Goal: Transaction & Acquisition: Book appointment/travel/reservation

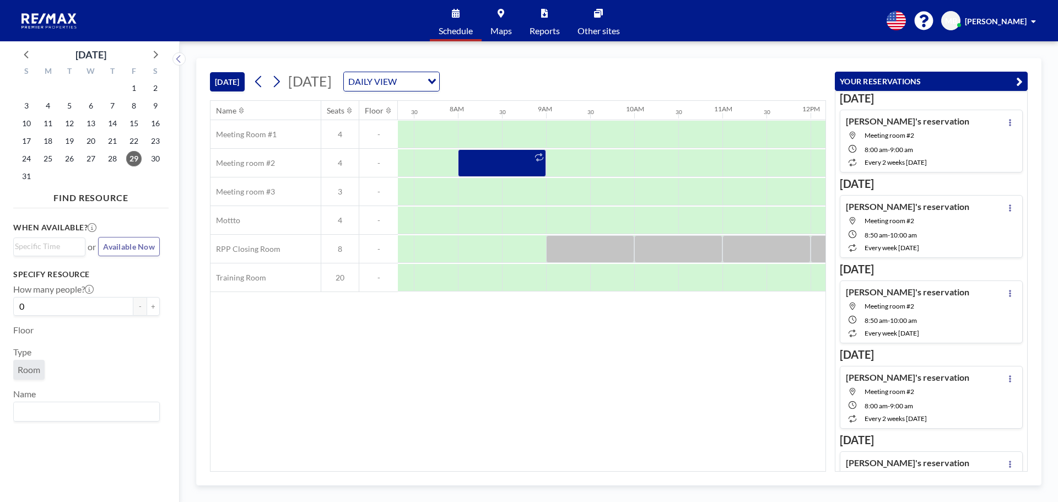
scroll to position [0, 647]
click at [638, 166] on div at bounding box center [655, 163] width 44 height 28
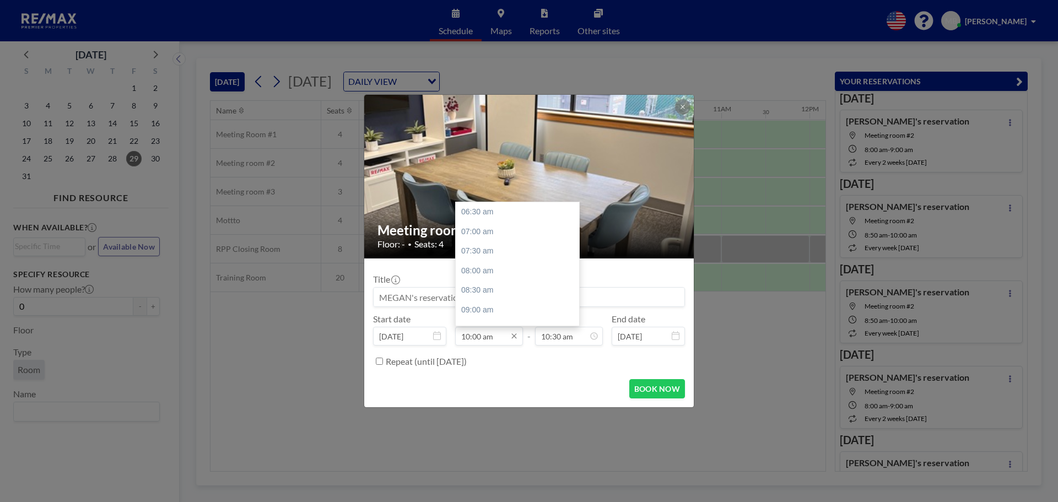
scroll to position [137, 0]
click at [476, 337] on input "10:00 am" at bounding box center [489, 336] width 68 height 19
type input "10:00 am"
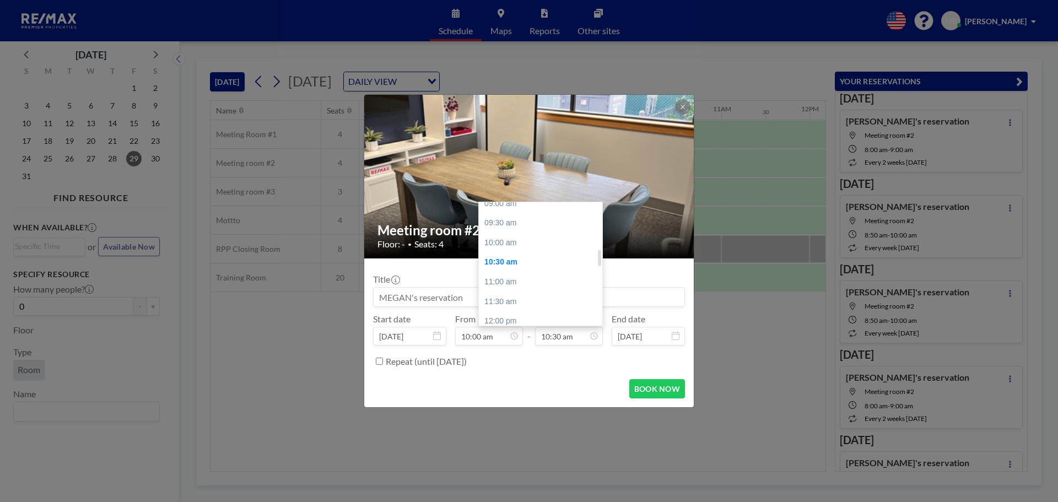
scroll to position [359, 0]
click at [507, 228] on div "09:30 am" at bounding box center [543, 226] width 129 height 20
type input "09:30 am"
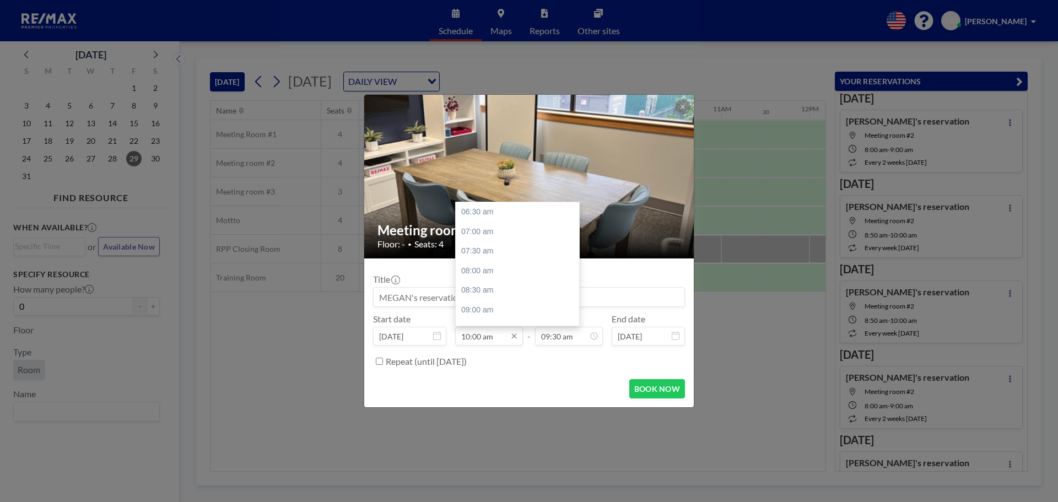
scroll to position [137, 0]
click at [496, 338] on input "10:00 am" at bounding box center [489, 336] width 68 height 19
click at [480, 251] on div "09:30 am" at bounding box center [520, 250] width 129 height 20
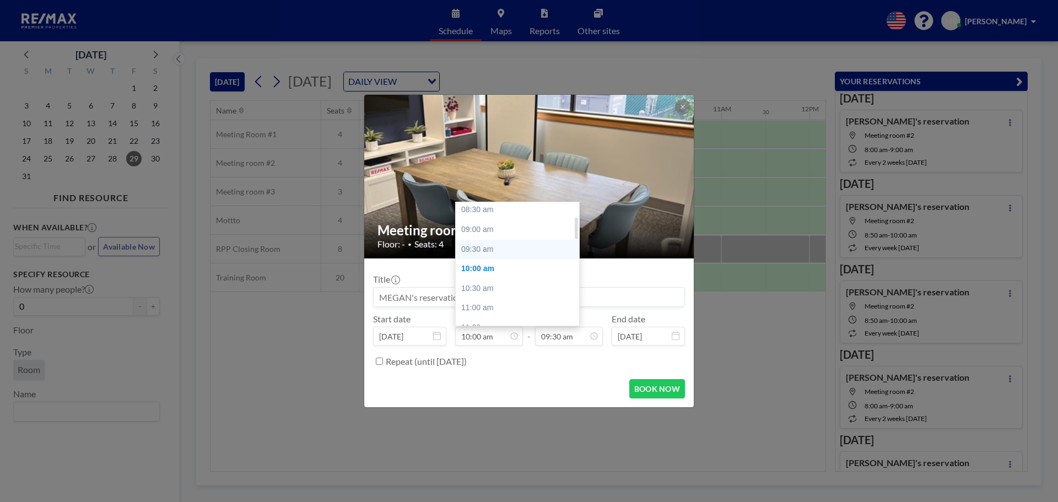
type input "09:30 am"
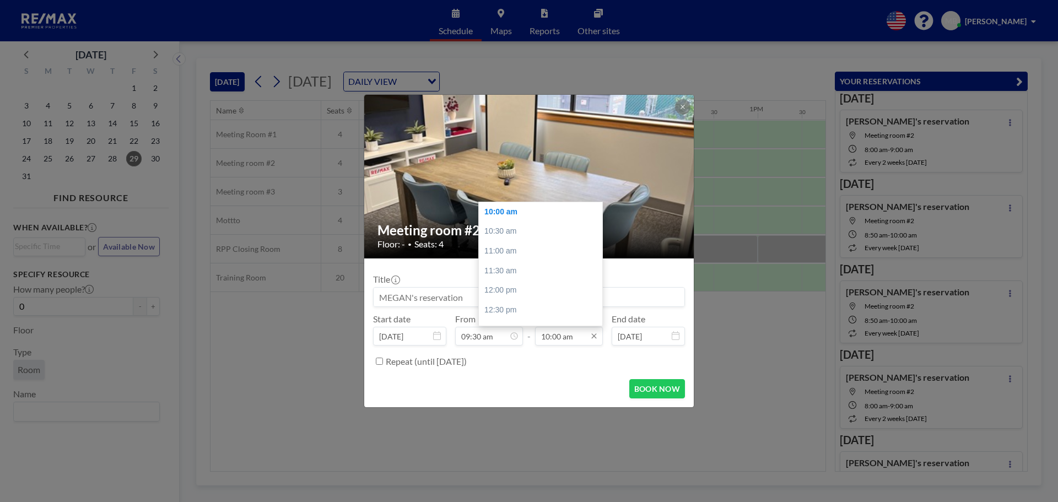
scroll to position [0, 794]
click at [558, 338] on input "10:00 am" at bounding box center [569, 336] width 68 height 19
click at [518, 252] on div "11:00 am" at bounding box center [543, 251] width 129 height 20
type input "11:00 am"
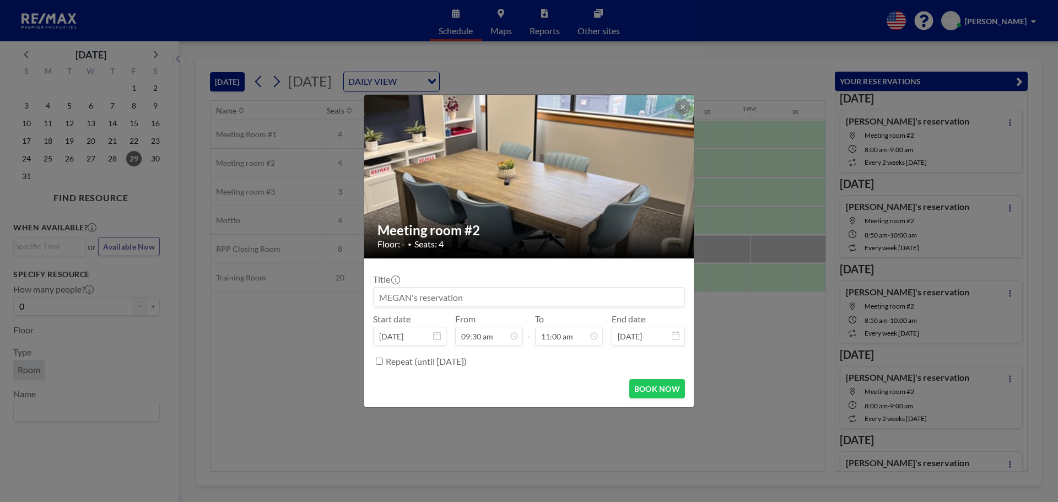
scroll to position [432, 0]
click at [641, 389] on button "BOOK NOW" at bounding box center [658, 388] width 56 height 19
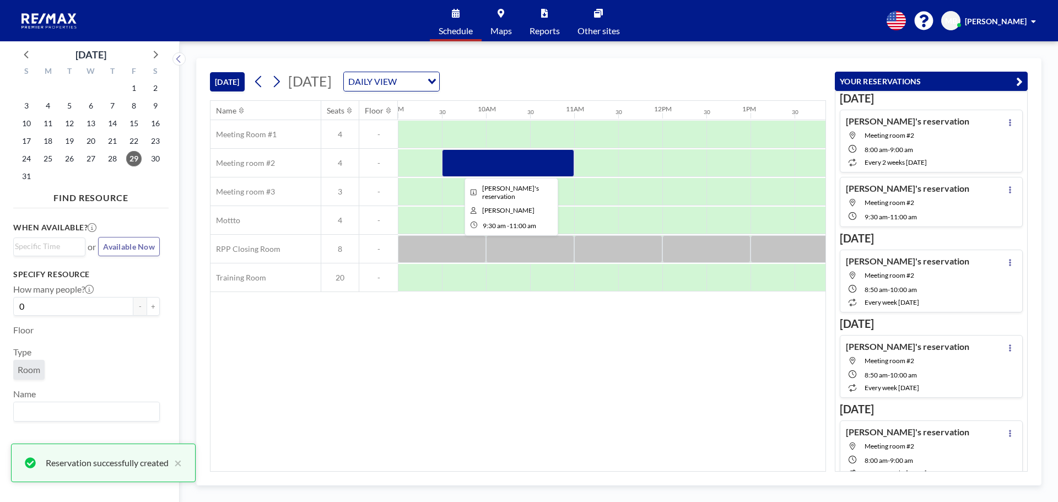
click at [459, 162] on div at bounding box center [508, 163] width 132 height 28
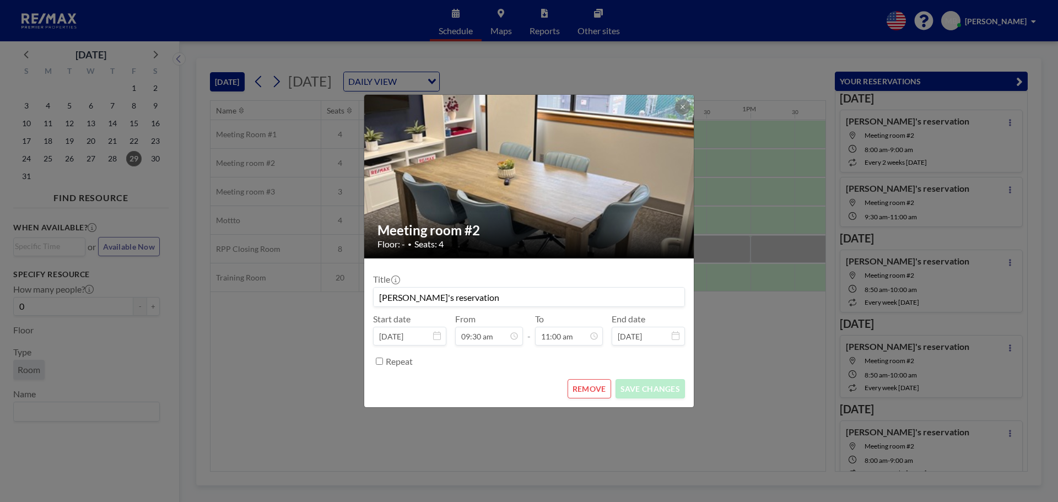
scroll to position [0, 0]
click at [576, 385] on button "REMOVE" at bounding box center [590, 388] width 44 height 19
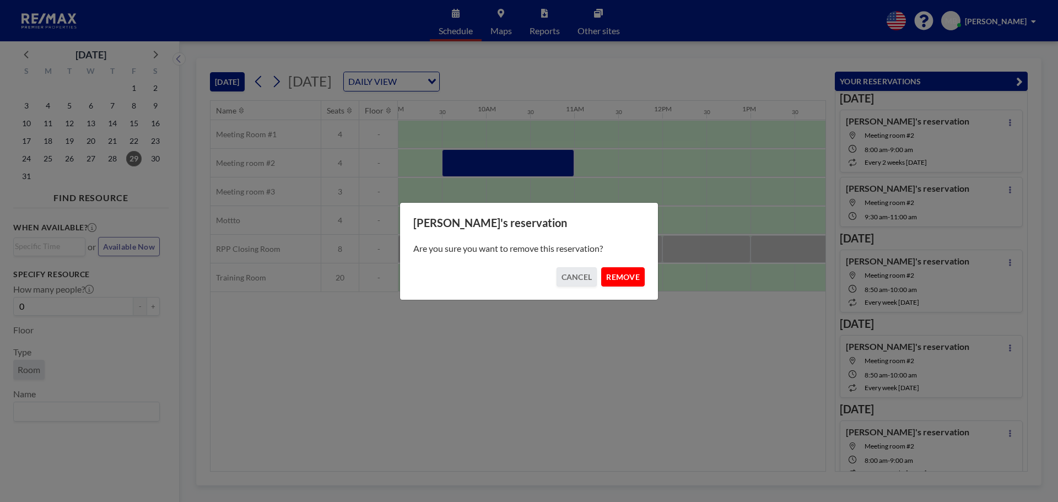
click at [623, 278] on button "REMOVE" at bounding box center [623, 276] width 44 height 19
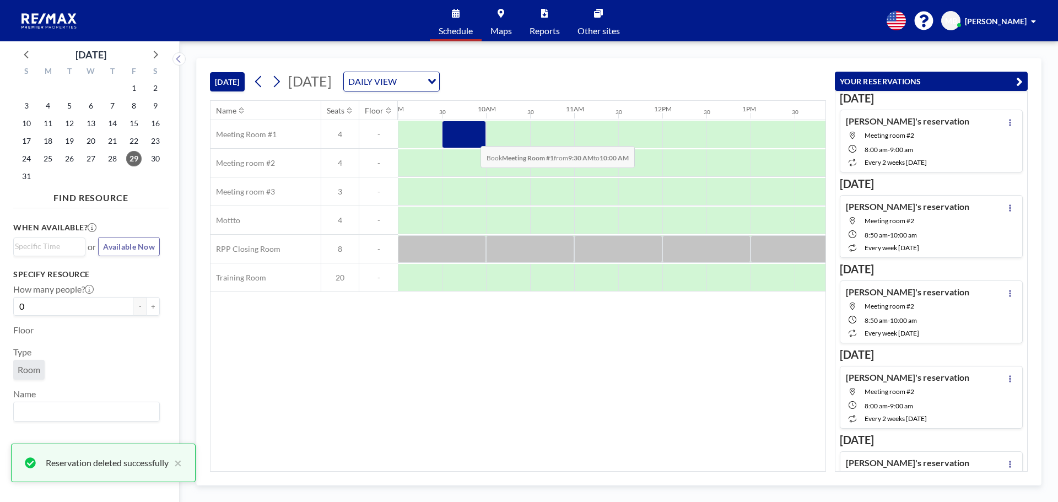
click at [472, 138] on div at bounding box center [464, 135] width 44 height 28
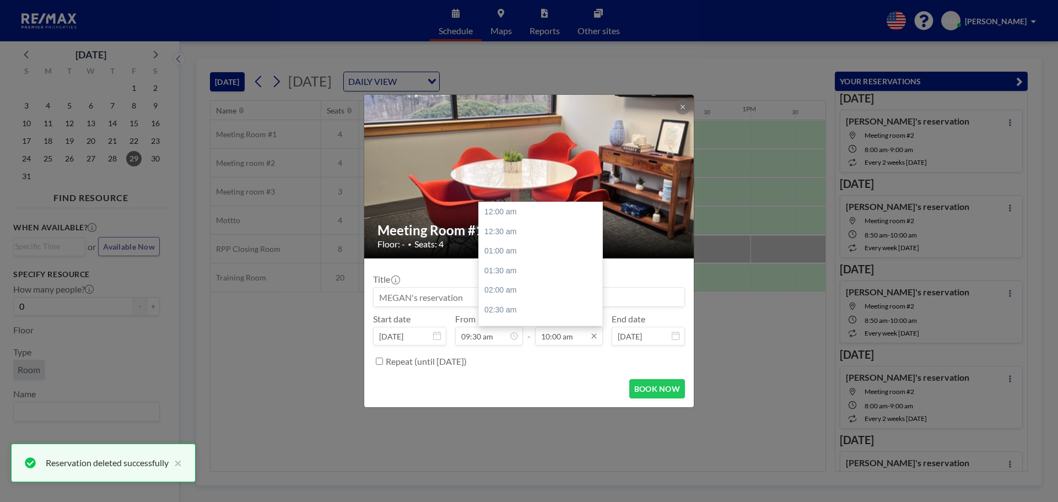
scroll to position [393, 0]
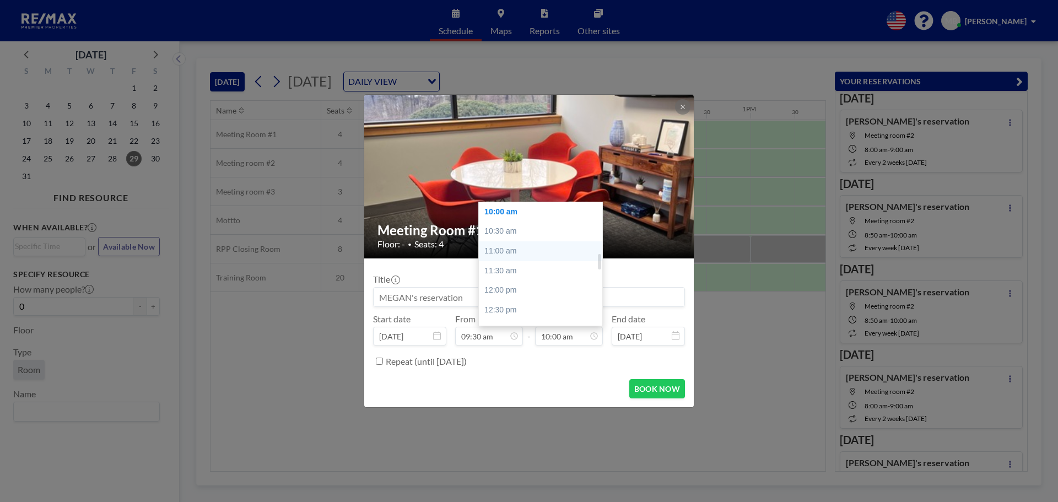
click at [516, 253] on div "11:00 am" at bounding box center [543, 251] width 129 height 20
type input "11:00 am"
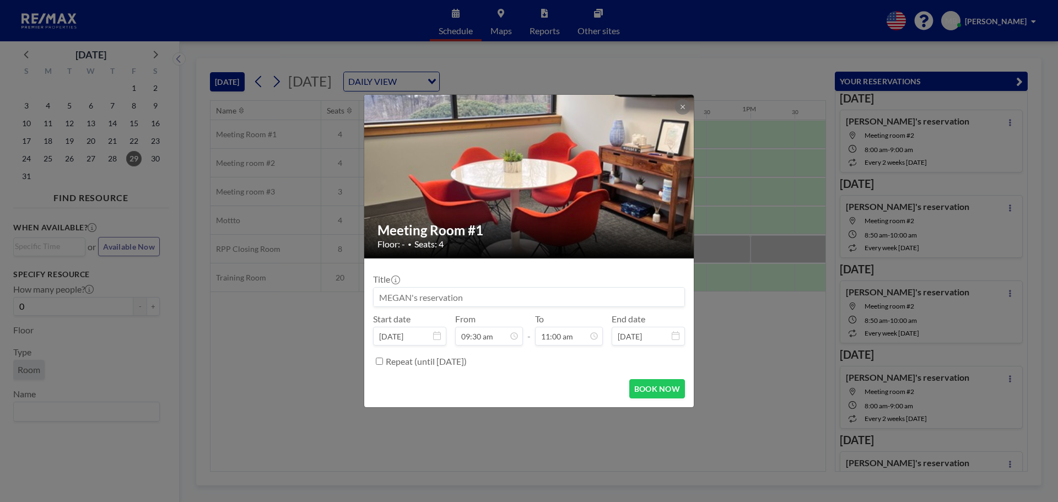
scroll to position [98, 0]
click at [657, 393] on button "BOOK NOW" at bounding box center [658, 388] width 56 height 19
